Goal: Transaction & Acquisition: Subscribe to service/newsletter

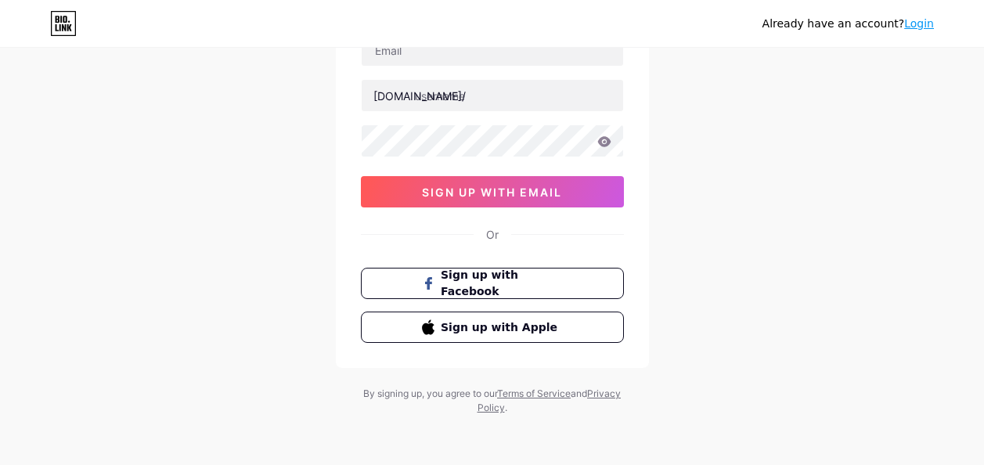
scroll to position [134, 0]
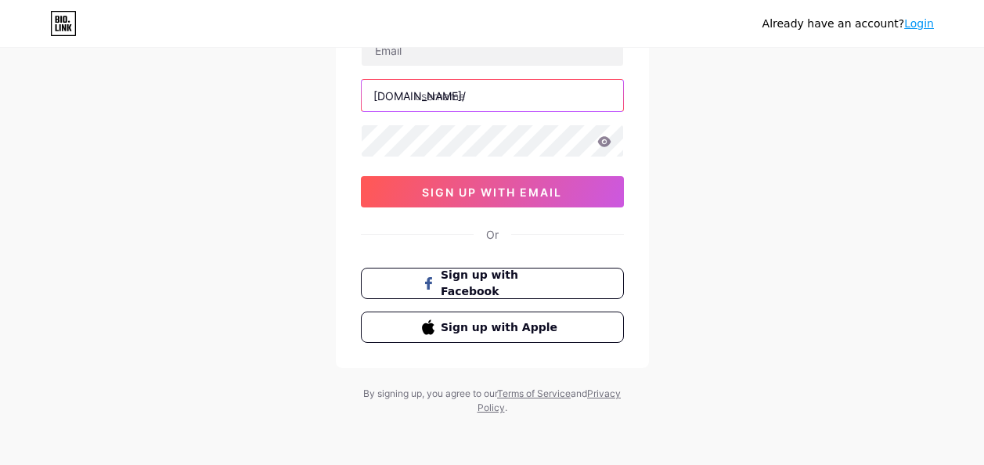
click at [478, 95] on input "text" at bounding box center [493, 95] width 262 height 31
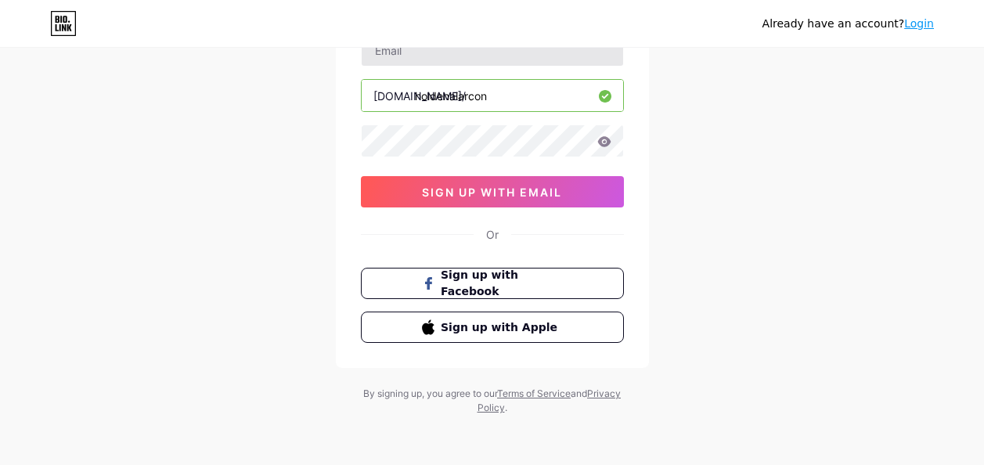
type input "holdenalarcon"
click at [486, 61] on input "text" at bounding box center [493, 49] width 262 height 31
type input "[EMAIL_ADDRESS][DOMAIN_NAME]"
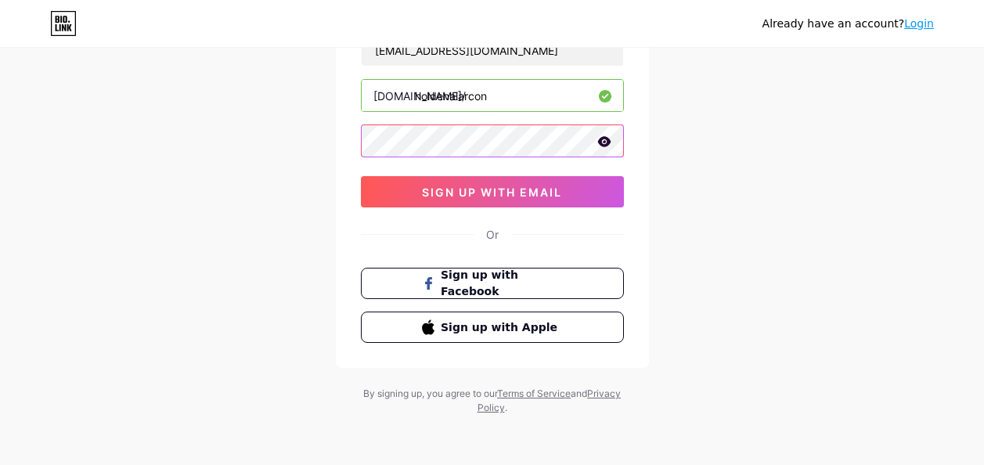
click at [605, 139] on div at bounding box center [492, 140] width 263 height 33
click at [601, 144] on icon at bounding box center [603, 141] width 13 height 10
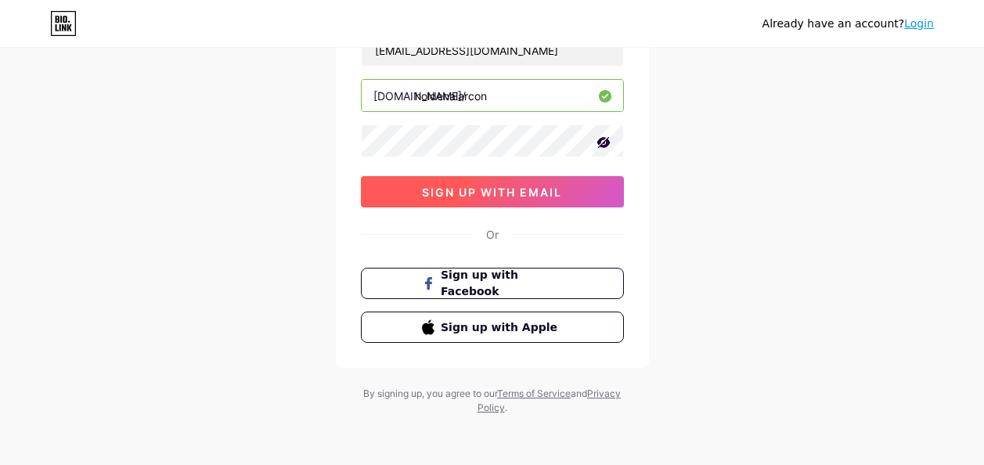
click at [542, 204] on button "sign up with email" at bounding box center [492, 191] width 263 height 31
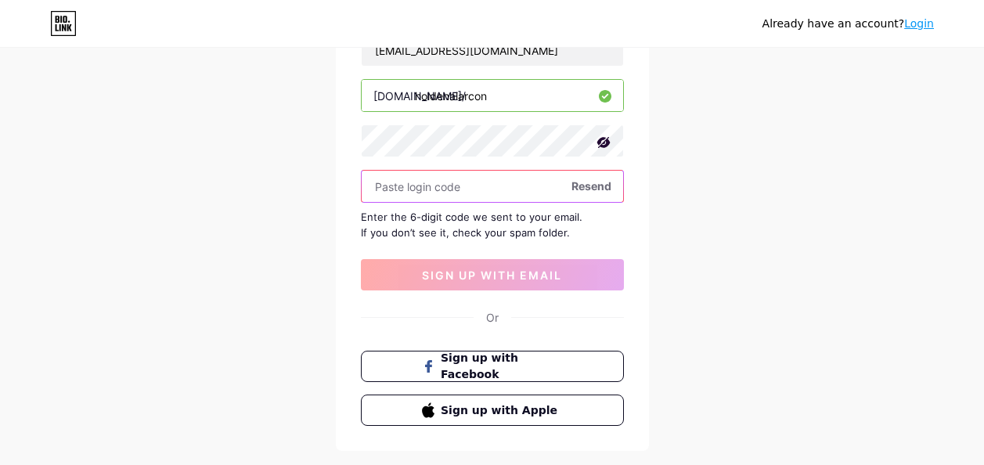
click at [506, 181] on input "text" at bounding box center [493, 186] width 262 height 31
click at [608, 191] on span "Resend" at bounding box center [592, 186] width 40 height 16
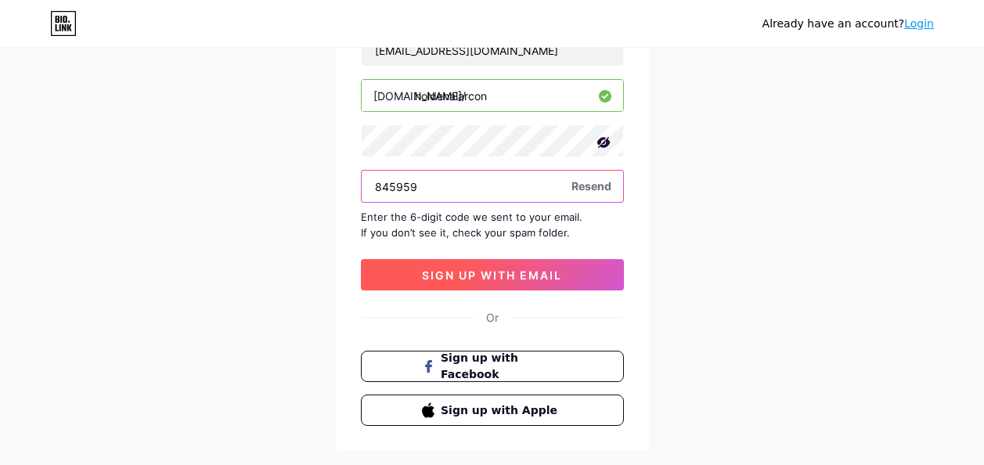
type input "845959"
click at [553, 276] on span "sign up with email" at bounding box center [492, 275] width 140 height 13
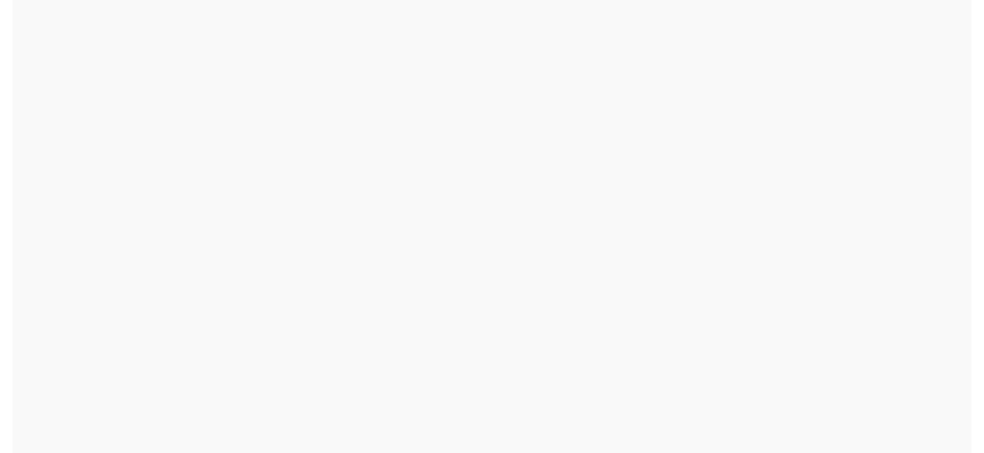
scroll to position [0, 0]
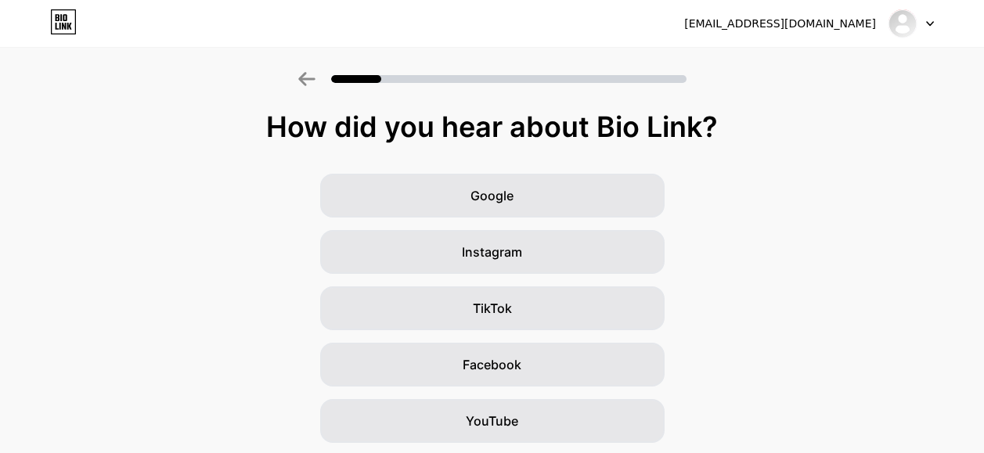
click at [558, 224] on div "Google Instagram TikTok Facebook YouTube Twitter/X Friends/family Other" at bounding box center [492, 393] width 984 height 438
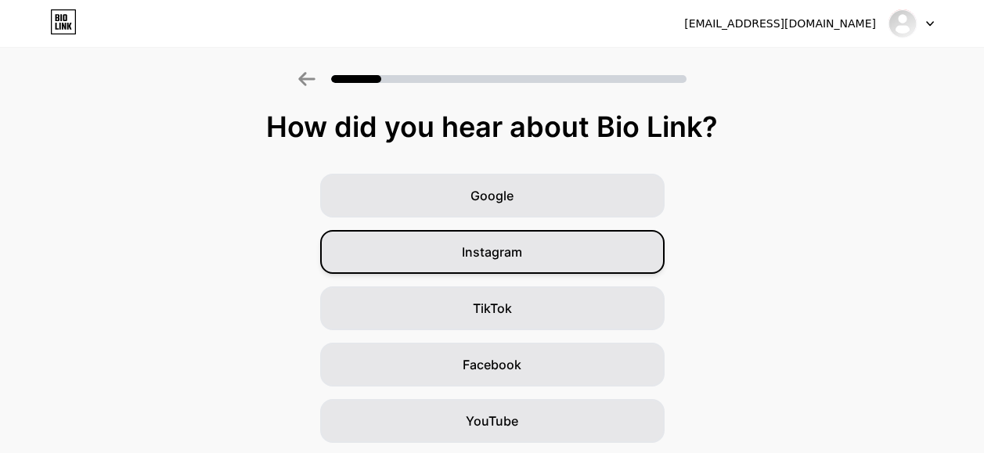
click at [555, 265] on div "Instagram" at bounding box center [492, 252] width 345 height 44
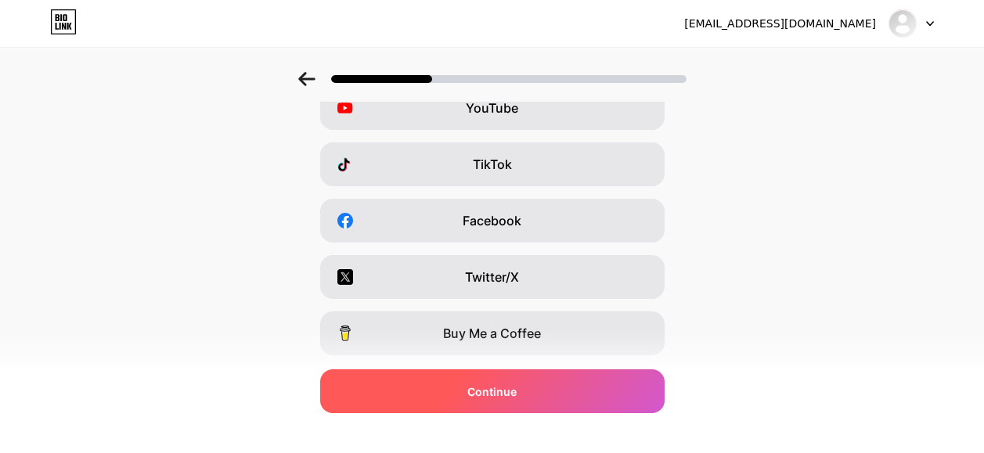
scroll to position [236, 0]
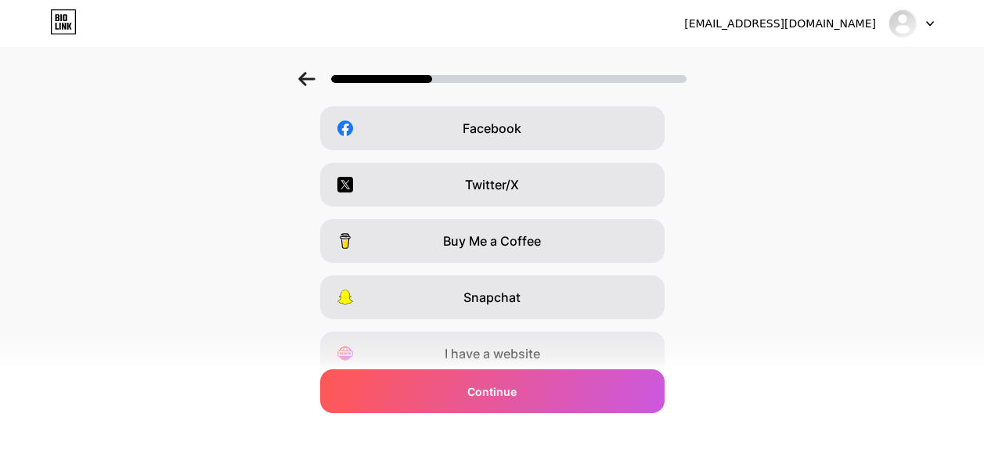
click at [563, 329] on div "Instagram YouTube TikTok Facebook Twitter/X Buy Me a Coffee Snapchat I have a w…" at bounding box center [492, 156] width 969 height 438
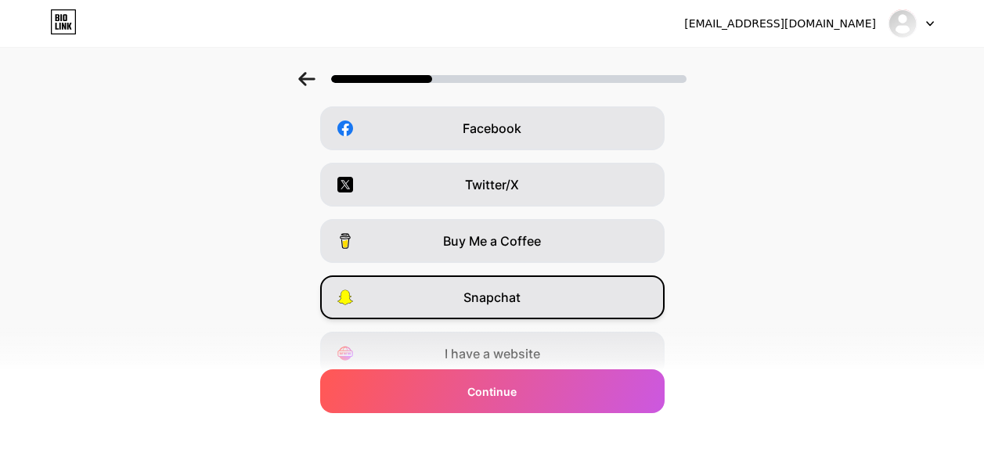
click at [566, 310] on div "Snapchat" at bounding box center [492, 298] width 345 height 44
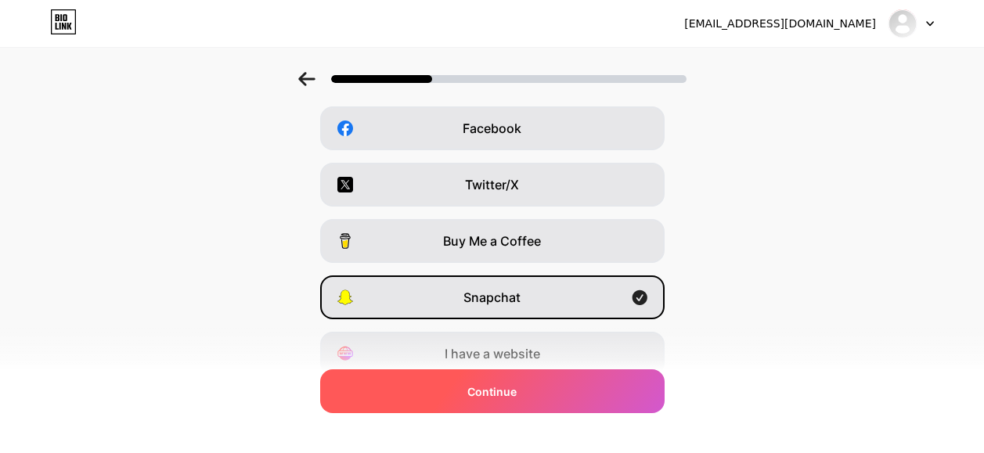
click at [567, 381] on div "Continue" at bounding box center [492, 392] width 345 height 44
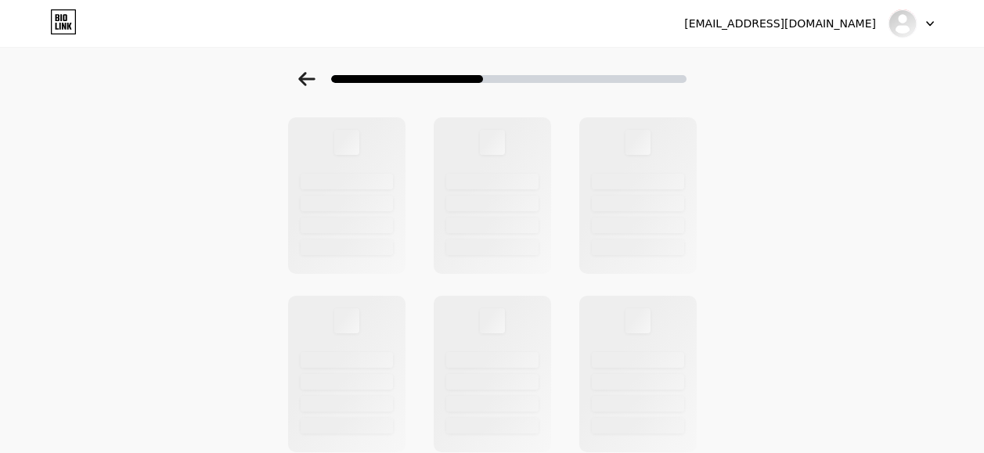
scroll to position [0, 0]
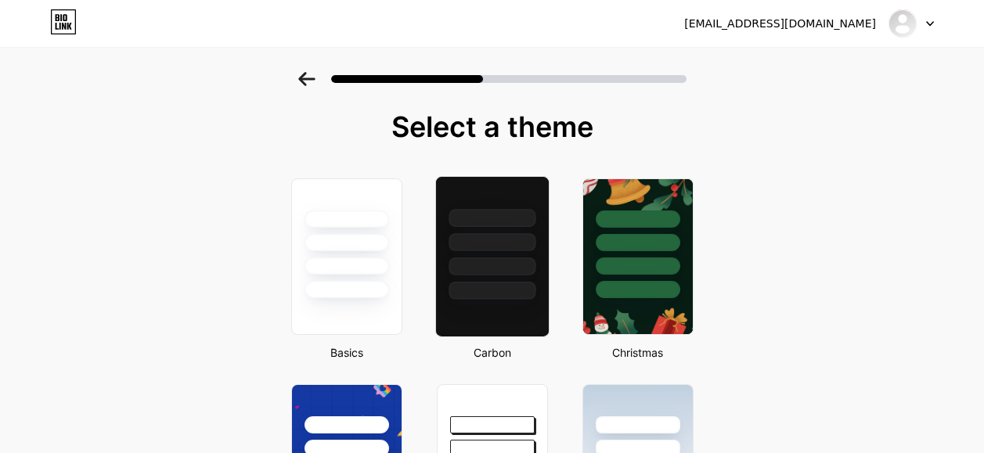
click at [537, 194] on div at bounding box center [491, 238] width 113 height 123
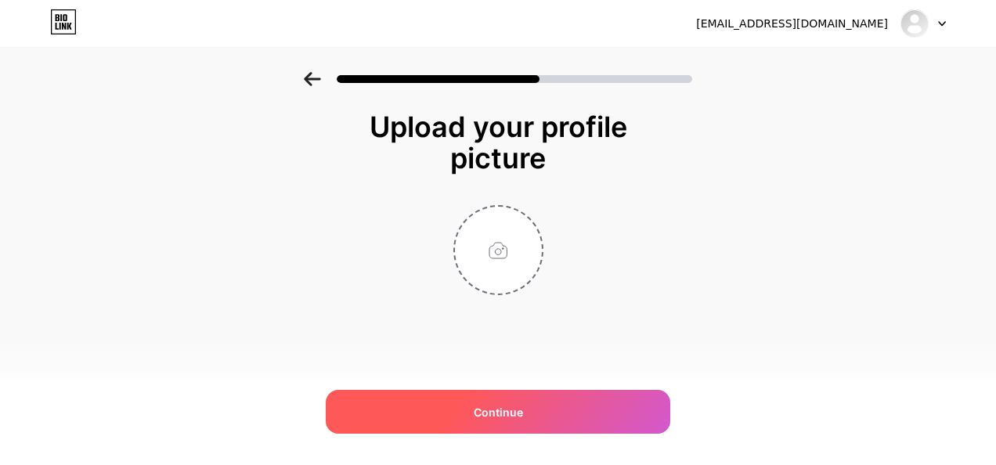
click at [482, 421] on div "Continue" at bounding box center [498, 412] width 345 height 44
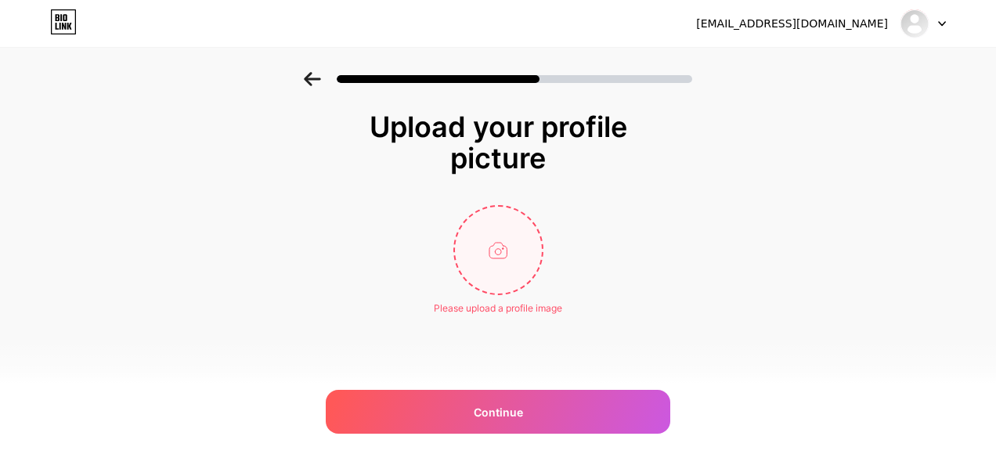
click at [501, 223] on input "file" at bounding box center [498, 250] width 87 height 87
click at [495, 261] on input "file" at bounding box center [498, 250] width 87 height 87
type input "C:\fakepath\Captura de pantalla [DATE] 205035.png"
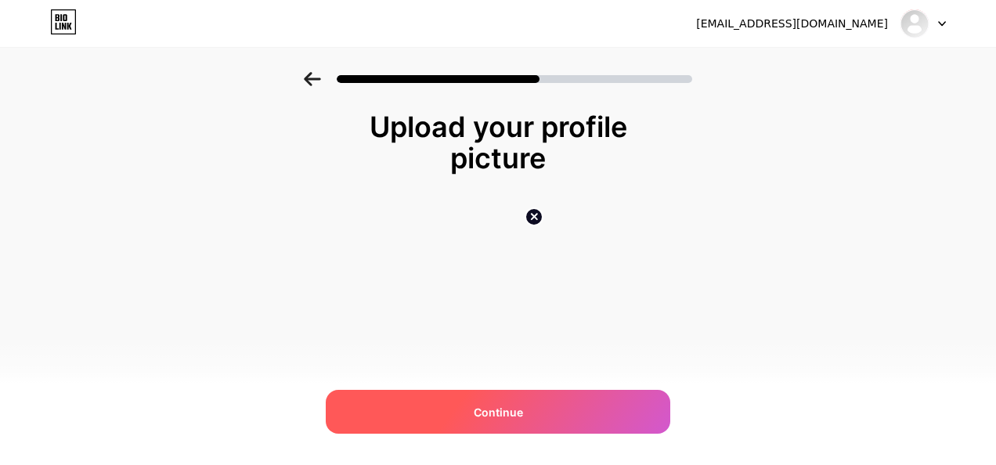
click at [493, 413] on span "Continue" at bounding box center [498, 412] width 49 height 16
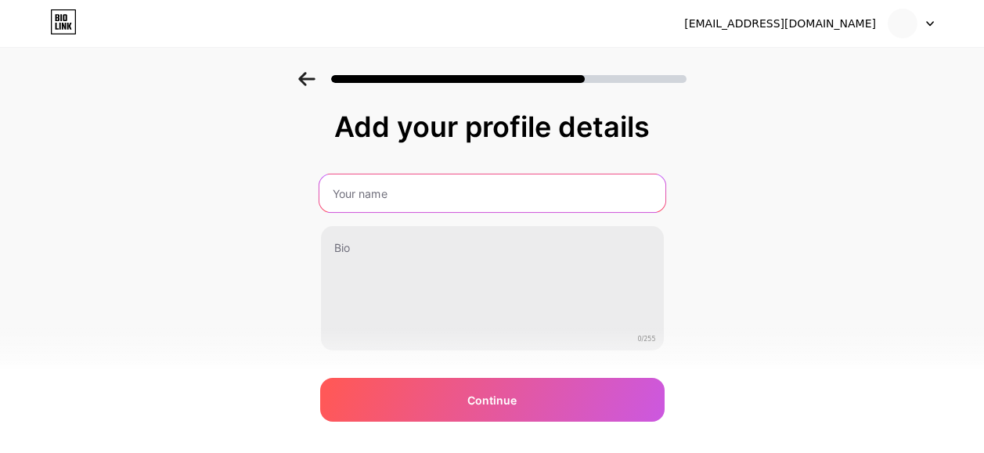
click at [413, 188] on input "text" at bounding box center [492, 194] width 346 height 38
type input "holdenalarcon"
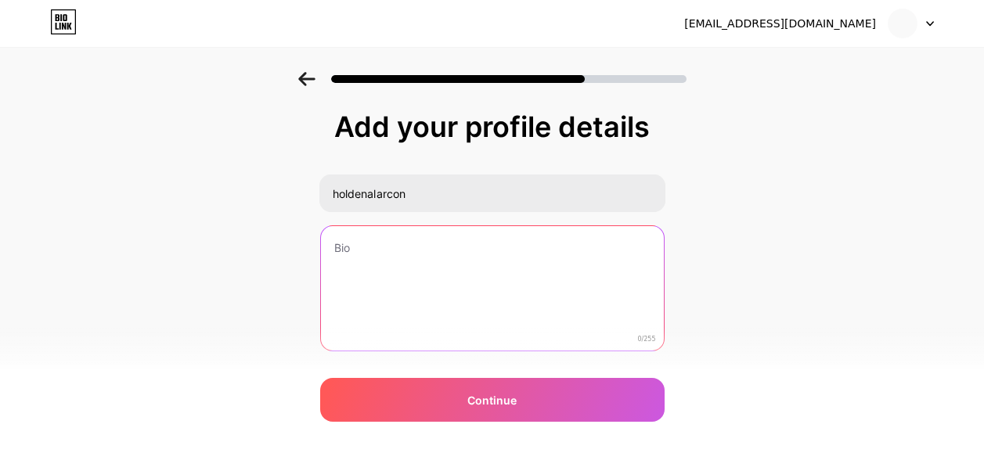
click at [404, 262] on textarea at bounding box center [492, 289] width 343 height 126
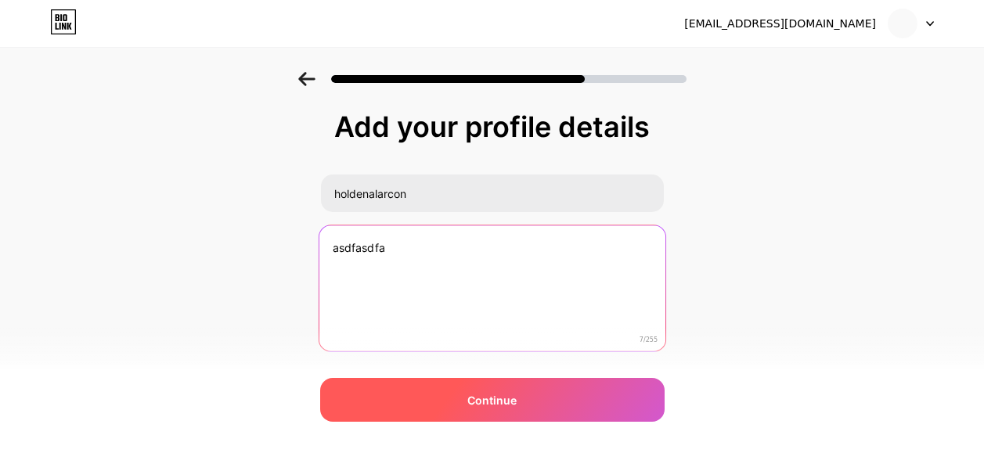
type textarea "asdfasdfa"
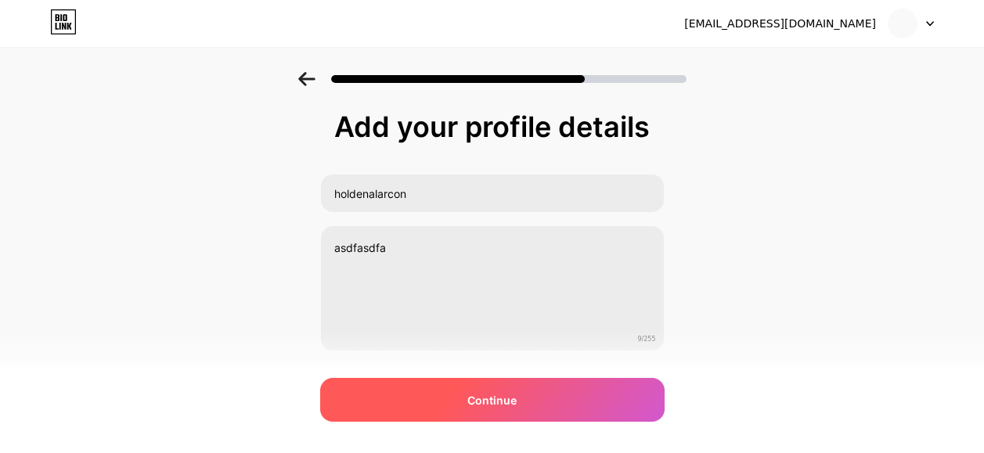
click at [499, 396] on span "Continue" at bounding box center [491, 400] width 49 height 16
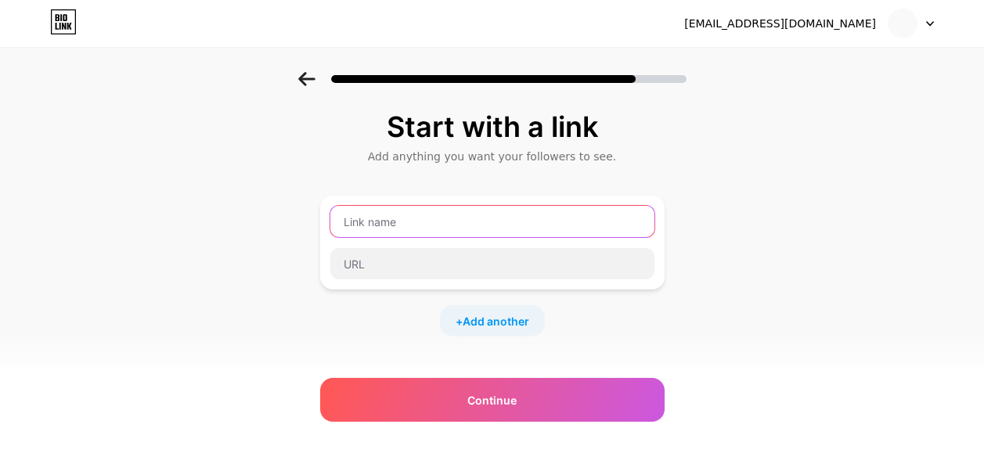
click at [534, 216] on input "text" at bounding box center [492, 221] width 324 height 31
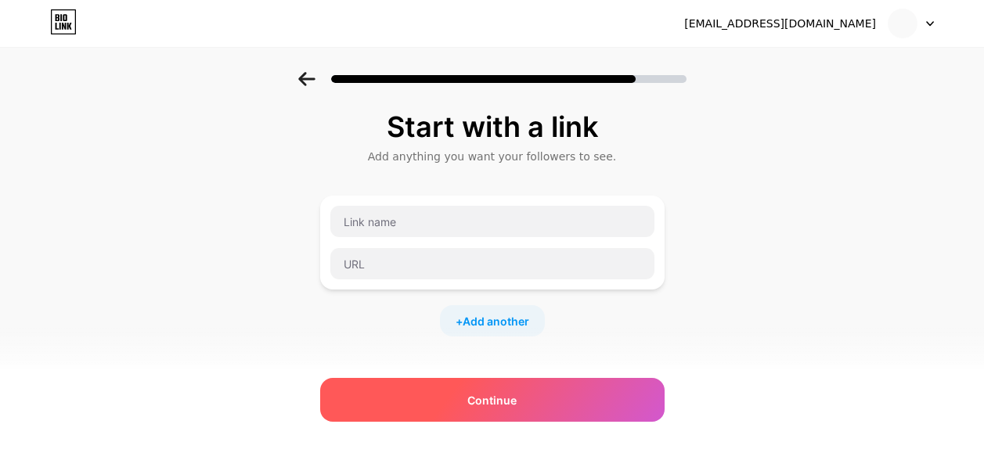
click at [501, 399] on span "Continue" at bounding box center [491, 400] width 49 height 16
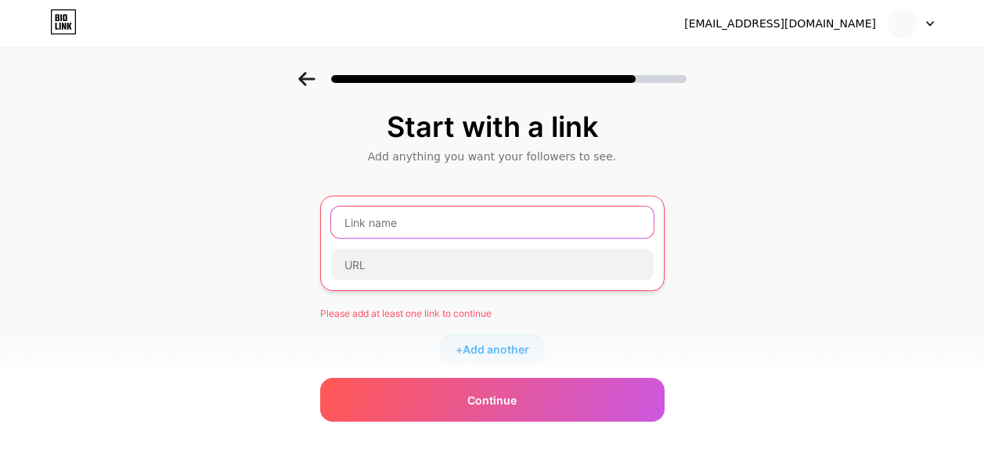
click at [474, 227] on input "text" at bounding box center [492, 222] width 323 height 31
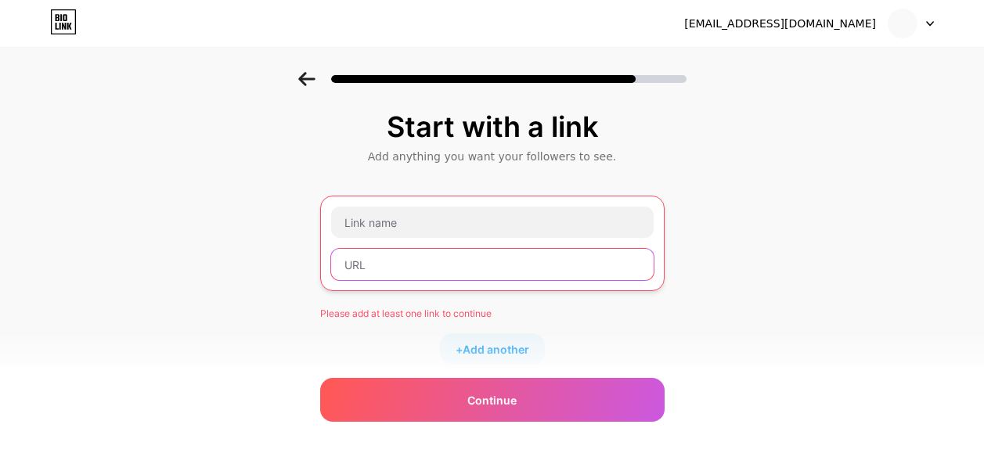
click at [471, 277] on input "text" at bounding box center [492, 264] width 323 height 31
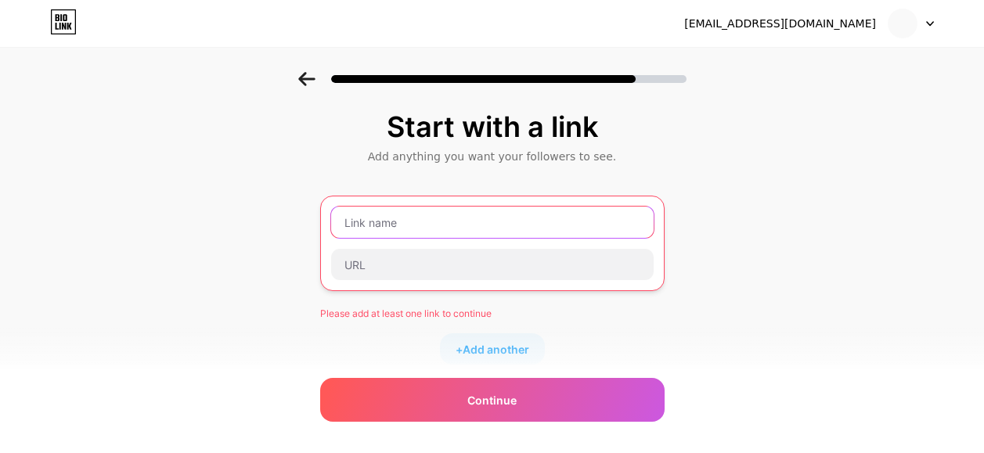
click at [485, 231] on input "text" at bounding box center [492, 222] width 323 height 31
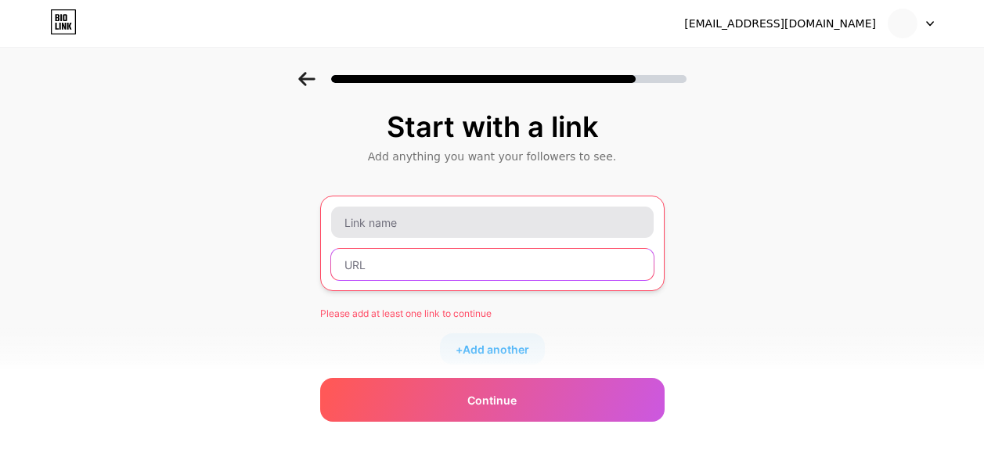
drag, startPoint x: 476, startPoint y: 269, endPoint x: 485, endPoint y: 219, distance: 51.0
click at [478, 262] on input "text" at bounding box center [492, 264] width 323 height 31
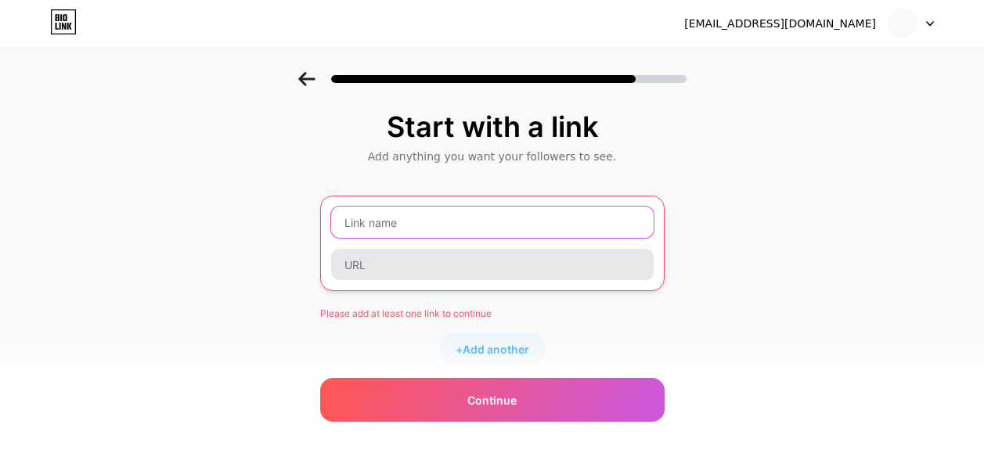
drag, startPoint x: 485, startPoint y: 219, endPoint x: 482, endPoint y: 275, distance: 55.7
click at [482, 254] on div at bounding box center [492, 243] width 324 height 75
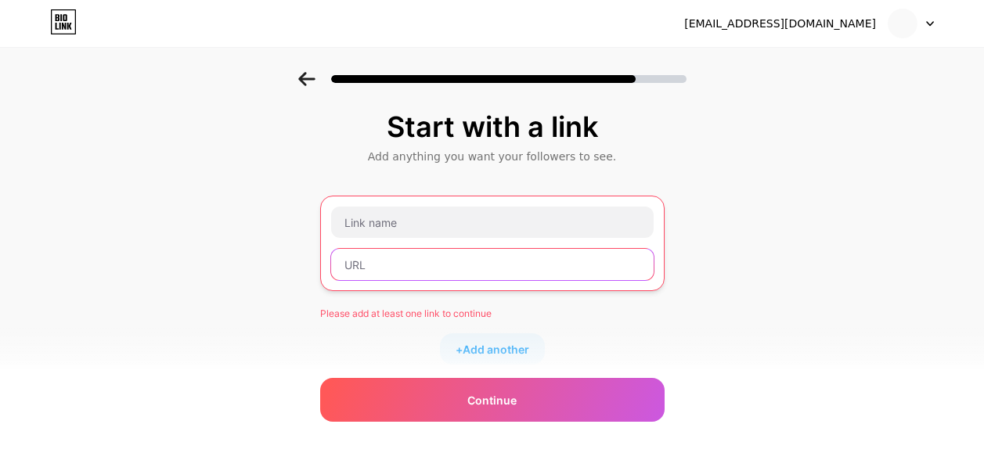
drag, startPoint x: 484, startPoint y: 266, endPoint x: 489, endPoint y: 247, distance: 19.4
click at [485, 262] on input "text" at bounding box center [492, 264] width 323 height 31
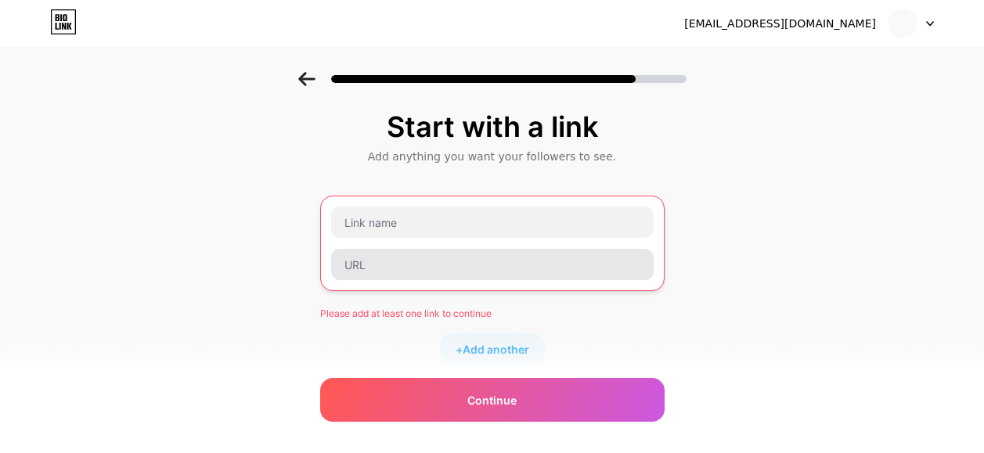
click at [487, 274] on div at bounding box center [492, 243] width 324 height 75
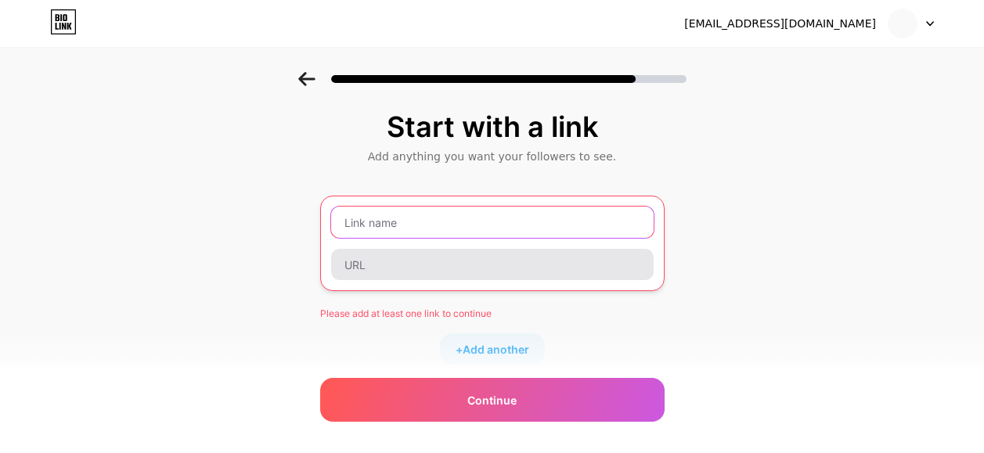
drag, startPoint x: 495, startPoint y: 229, endPoint x: 491, endPoint y: 277, distance: 48.7
click at [495, 232] on input "text" at bounding box center [492, 222] width 323 height 31
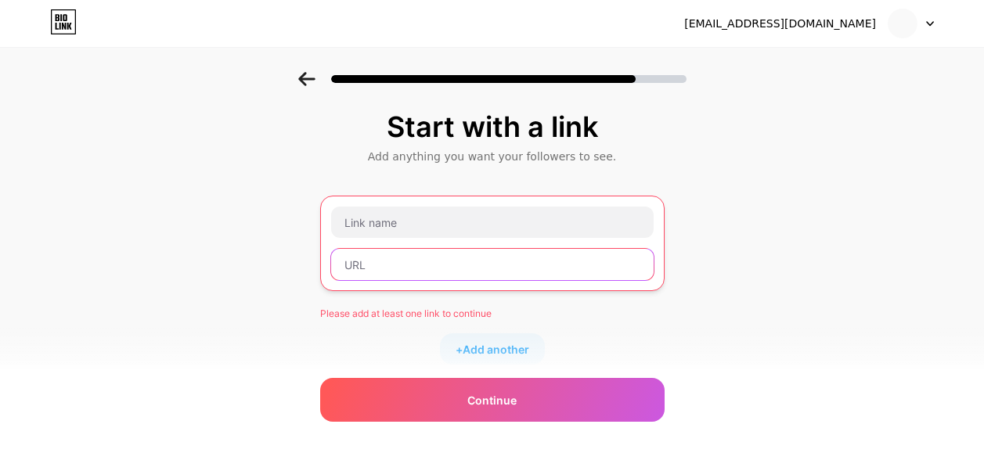
drag, startPoint x: 491, startPoint y: 277, endPoint x: 527, endPoint y: 275, distance: 36.1
click at [491, 279] on input "text" at bounding box center [492, 264] width 323 height 31
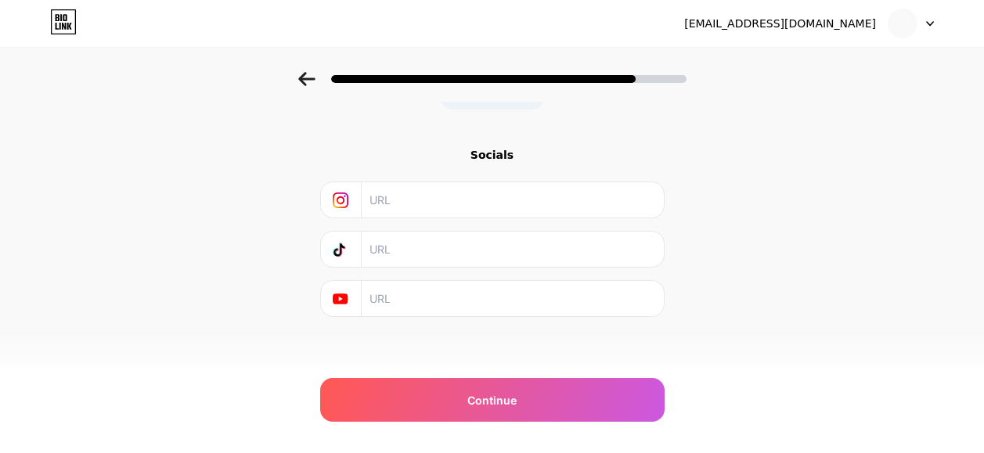
scroll to position [260, 0]
click at [479, 190] on input "text" at bounding box center [512, 195] width 284 height 35
drag, startPoint x: 489, startPoint y: 272, endPoint x: 527, endPoint y: 370, distance: 105.1
click at [489, 278] on div "Socials" at bounding box center [492, 228] width 345 height 170
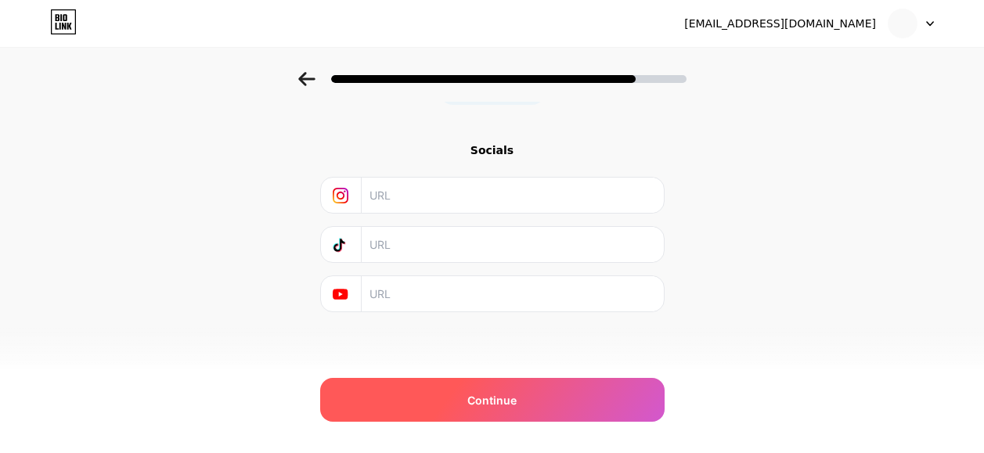
click at [532, 395] on div "Continue" at bounding box center [492, 400] width 345 height 44
click at [534, 396] on div "Continue" at bounding box center [492, 400] width 345 height 44
click at [532, 402] on div "Continue" at bounding box center [492, 400] width 345 height 44
click at [536, 402] on div "Continue" at bounding box center [492, 400] width 345 height 44
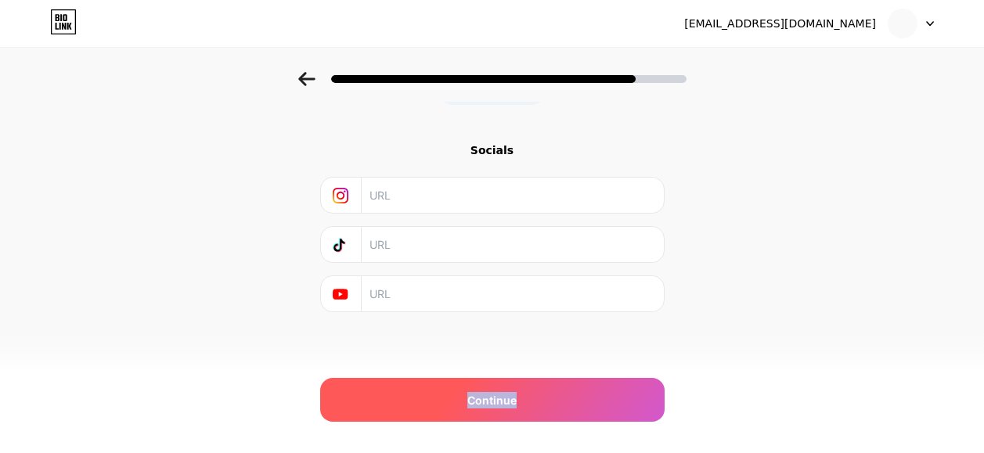
click at [536, 402] on div "Continue" at bounding box center [492, 400] width 345 height 44
click at [534, 402] on div "Continue" at bounding box center [492, 400] width 345 height 44
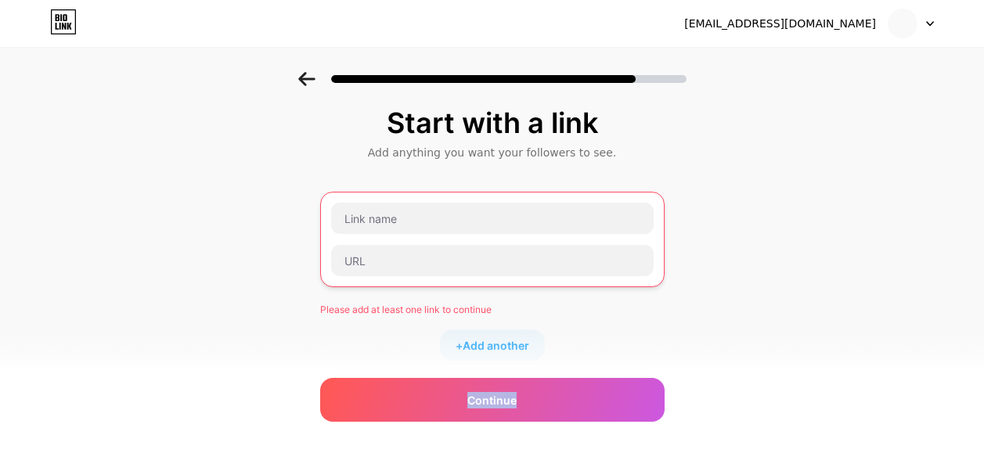
scroll to position [0, 0]
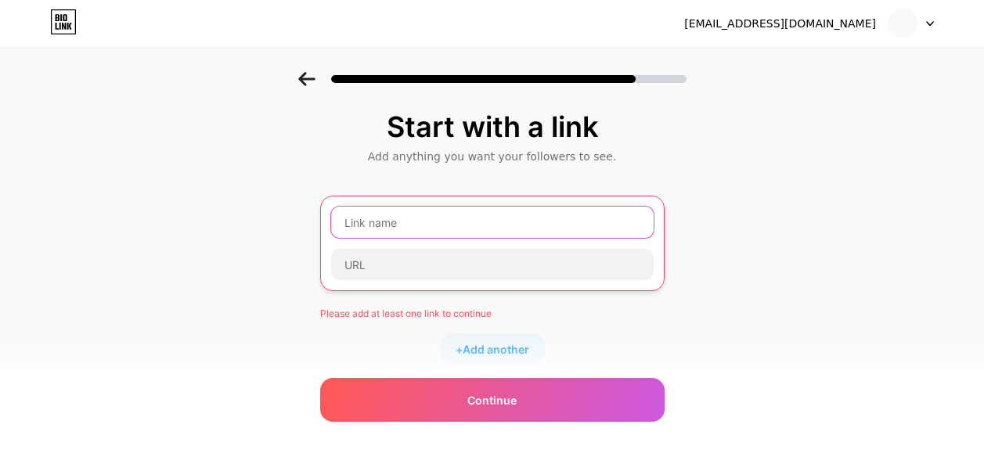
click at [449, 216] on input "text" at bounding box center [492, 222] width 323 height 31
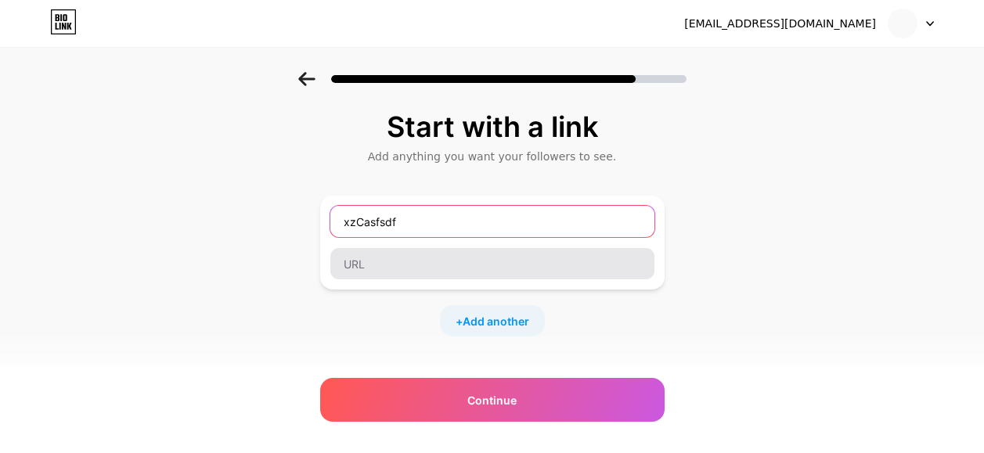
type input "xzCasfsdf"
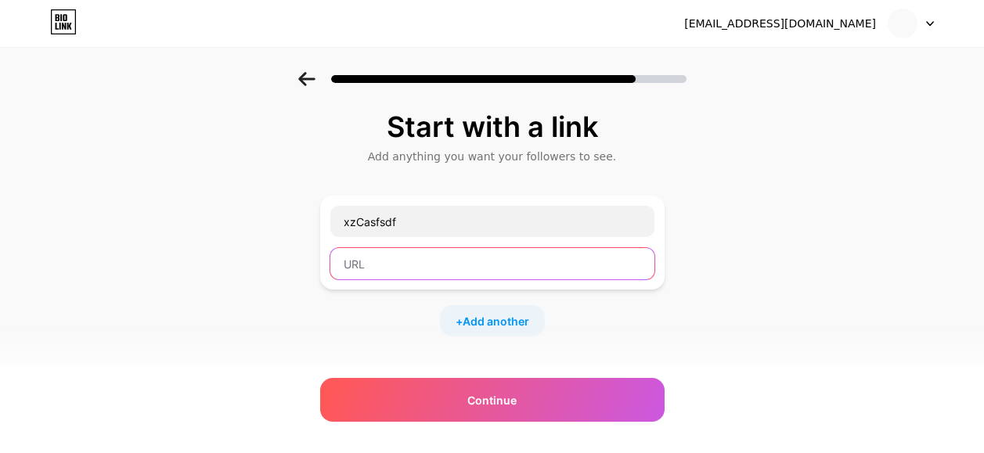
click at [405, 275] on input "text" at bounding box center [492, 263] width 324 height 31
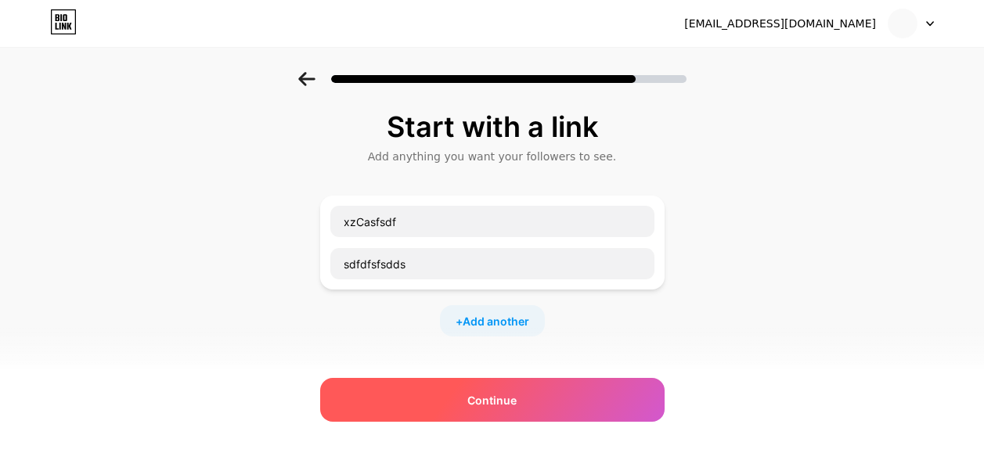
click at [489, 402] on span "Continue" at bounding box center [491, 400] width 49 height 16
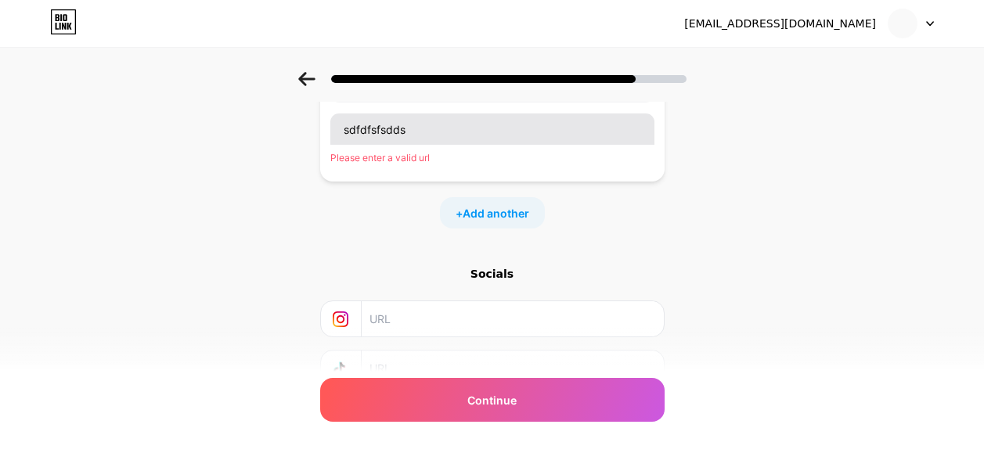
scroll to position [78, 0]
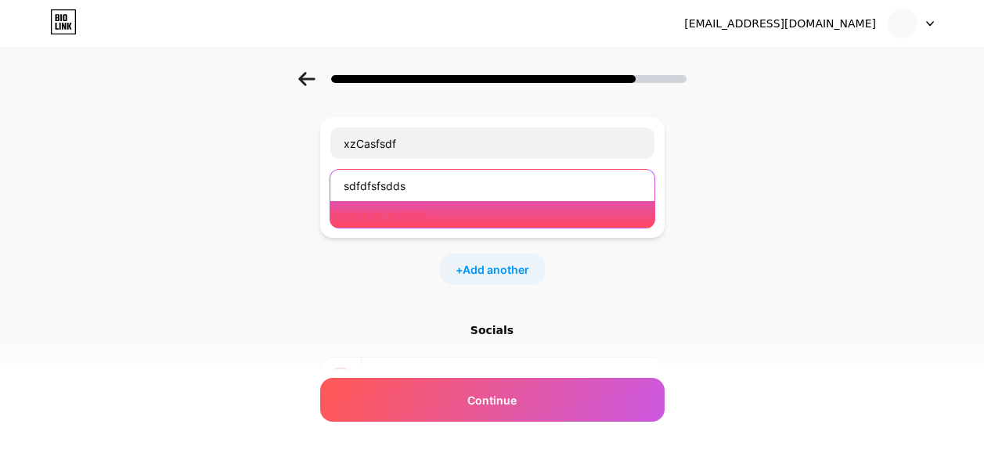
click at [448, 193] on input "sdfdfsfsdds" at bounding box center [492, 185] width 324 height 31
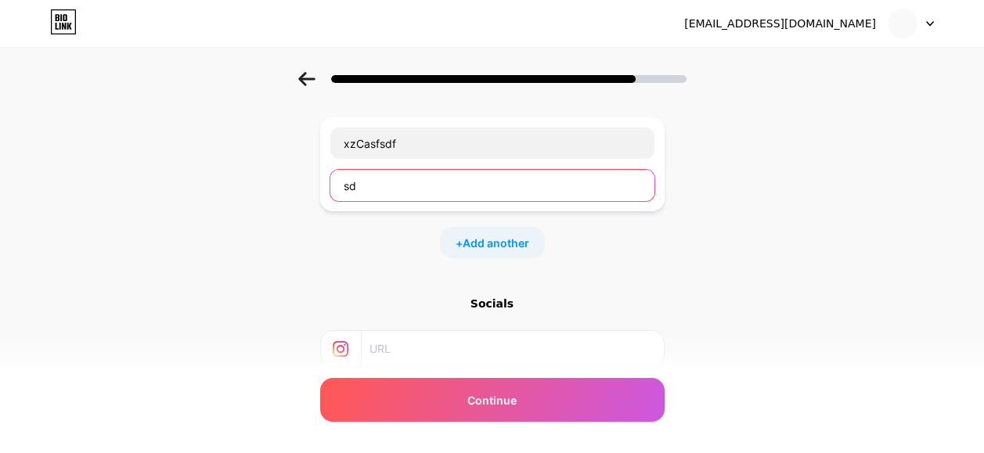
type input "s"
paste input "[URL][DOMAIN_NAME]"
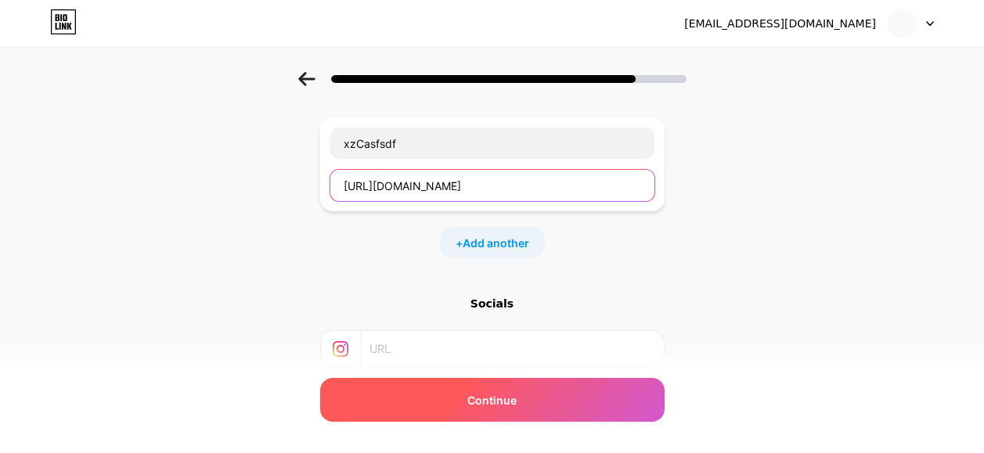
type input "[URL][DOMAIN_NAME]"
click at [537, 407] on div "Continue" at bounding box center [492, 400] width 345 height 44
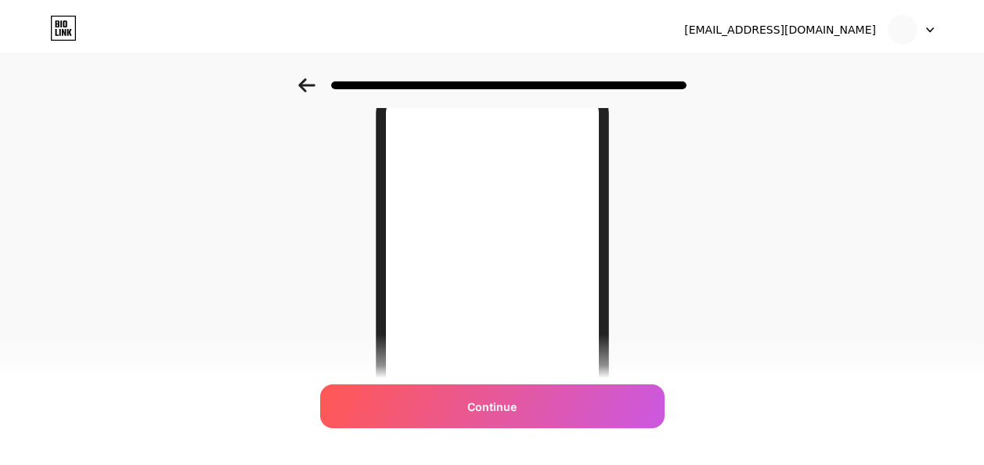
scroll to position [0, 0]
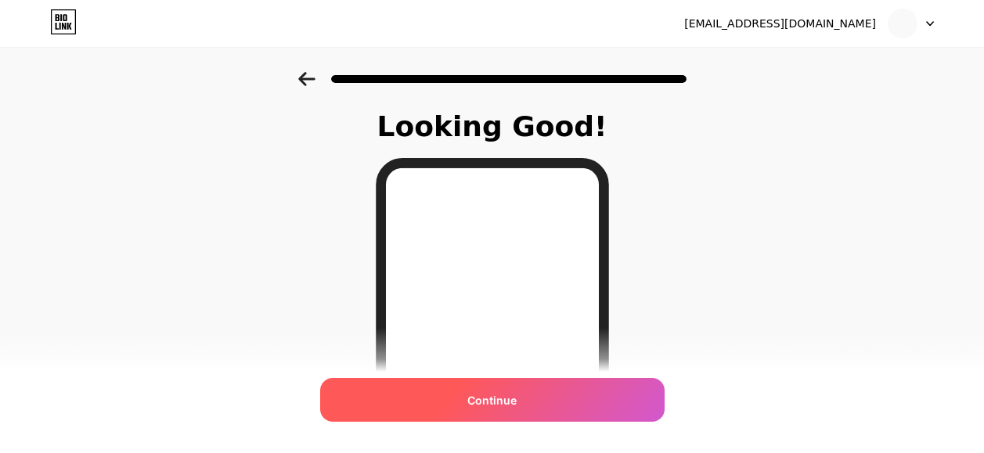
click at [503, 395] on span "Continue" at bounding box center [491, 400] width 49 height 16
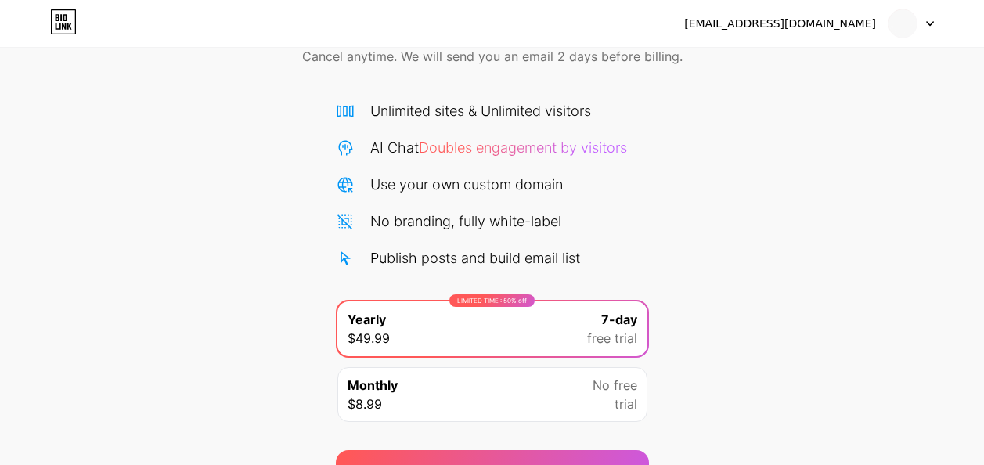
scroll to position [165, 0]
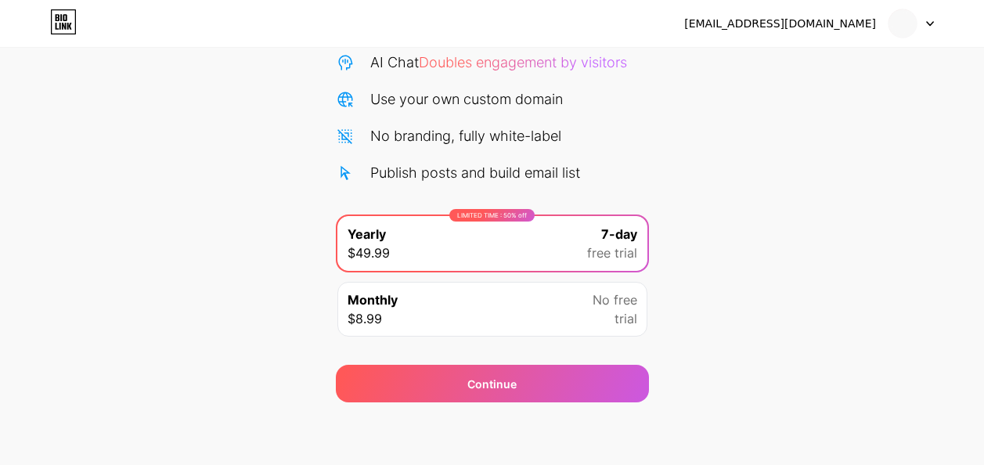
drag, startPoint x: 570, startPoint y: 289, endPoint x: 561, endPoint y: 272, distance: 19.3
click at [561, 272] on div "LIMITED TIME : 50% off Yearly $49.99 7-day free trial Monthly $8.99 No free tri…" at bounding box center [492, 281] width 313 height 132
drag, startPoint x: 561, startPoint y: 272, endPoint x: 720, endPoint y: 207, distance: 171.0
click at [720, 210] on div "Start your 7 day free trial Cancel anytime. We will send you an email 2 days be…" at bounding box center [492, 155] width 984 height 496
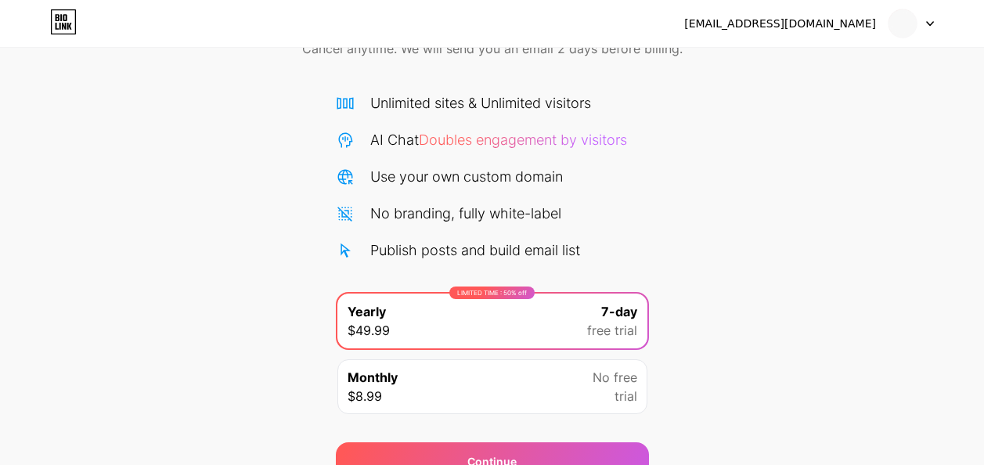
scroll to position [0, 0]
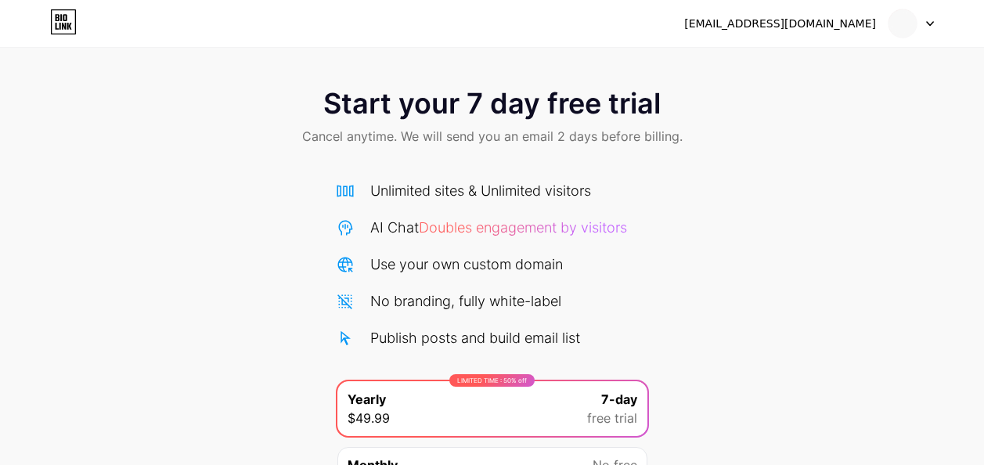
click at [834, 26] on div "[EMAIL_ADDRESS][DOMAIN_NAME]" at bounding box center [780, 24] width 192 height 16
click at [74, 30] on icon at bounding box center [63, 21] width 27 height 25
click at [835, 26] on div "[EMAIL_ADDRESS][DOMAIN_NAME]" at bounding box center [780, 24] width 192 height 16
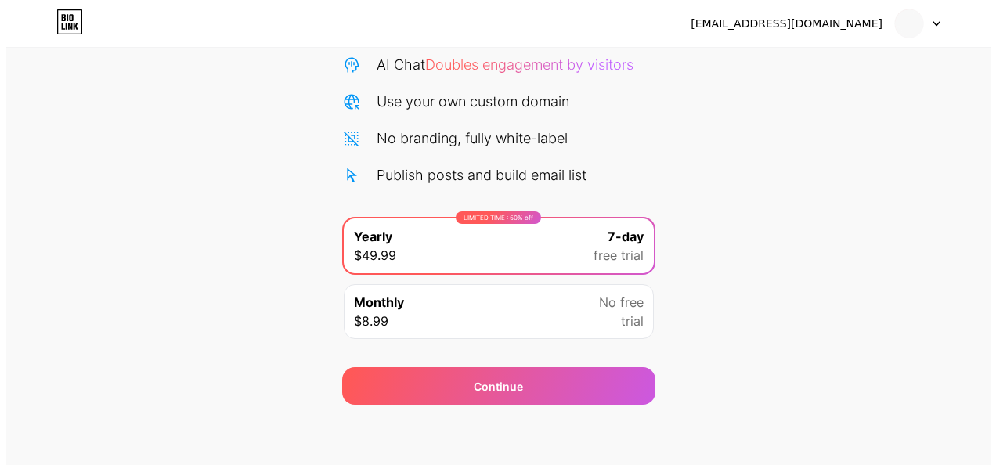
scroll to position [165, 0]
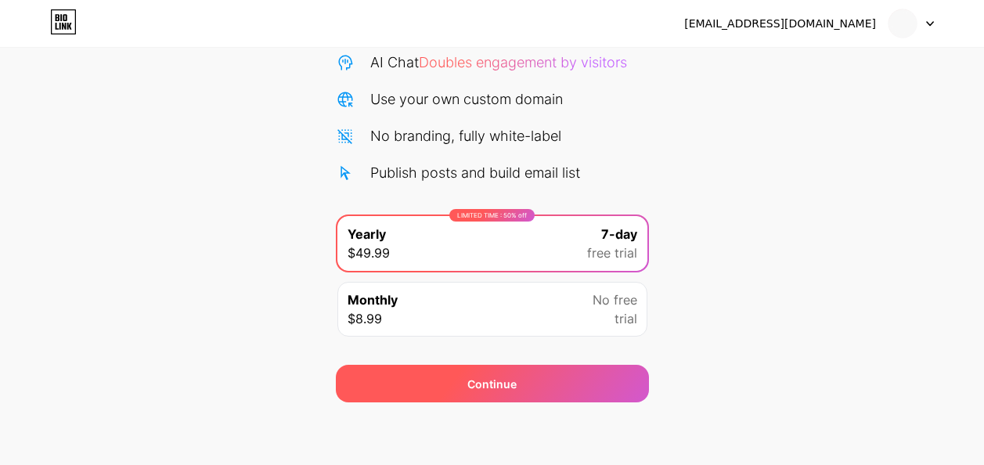
drag, startPoint x: 505, startPoint y: 380, endPoint x: 500, endPoint y: 371, distance: 9.8
click at [504, 377] on span "Continue" at bounding box center [491, 384] width 49 height 16
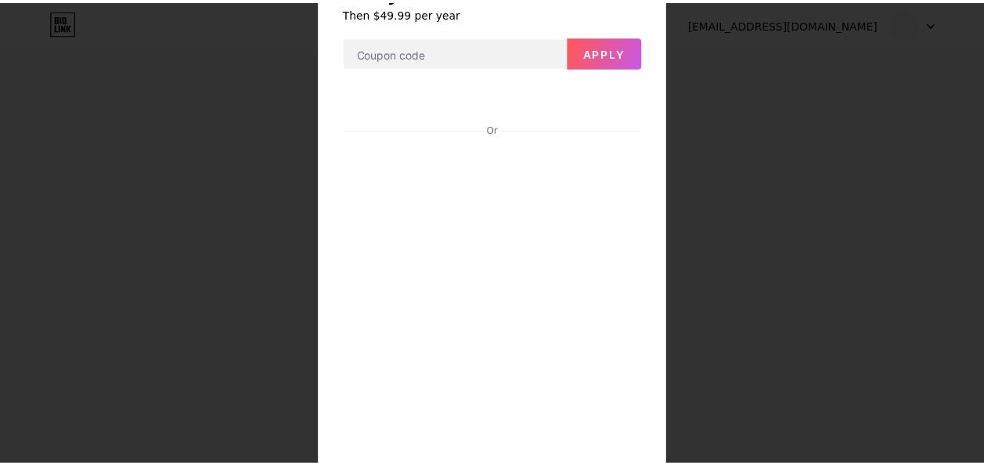
scroll to position [0, 0]
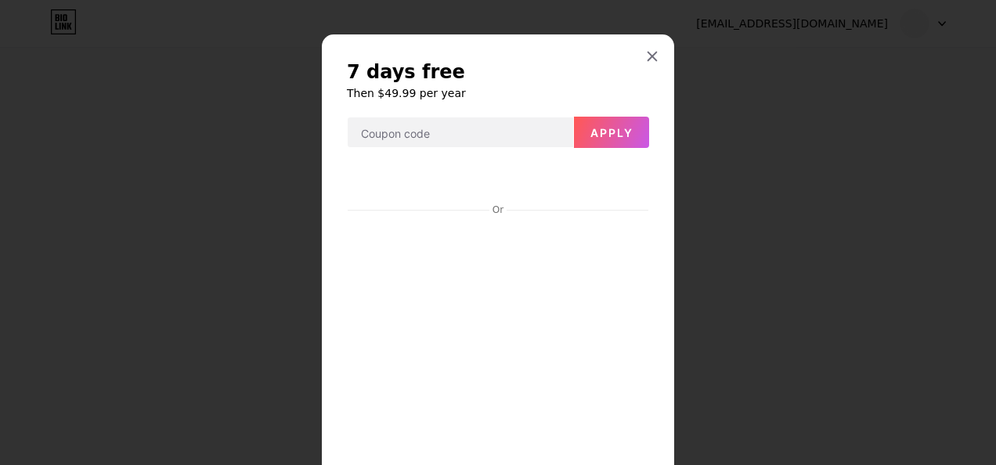
click at [643, 49] on div at bounding box center [652, 56] width 28 height 28
